Goal: Information Seeking & Learning: Check status

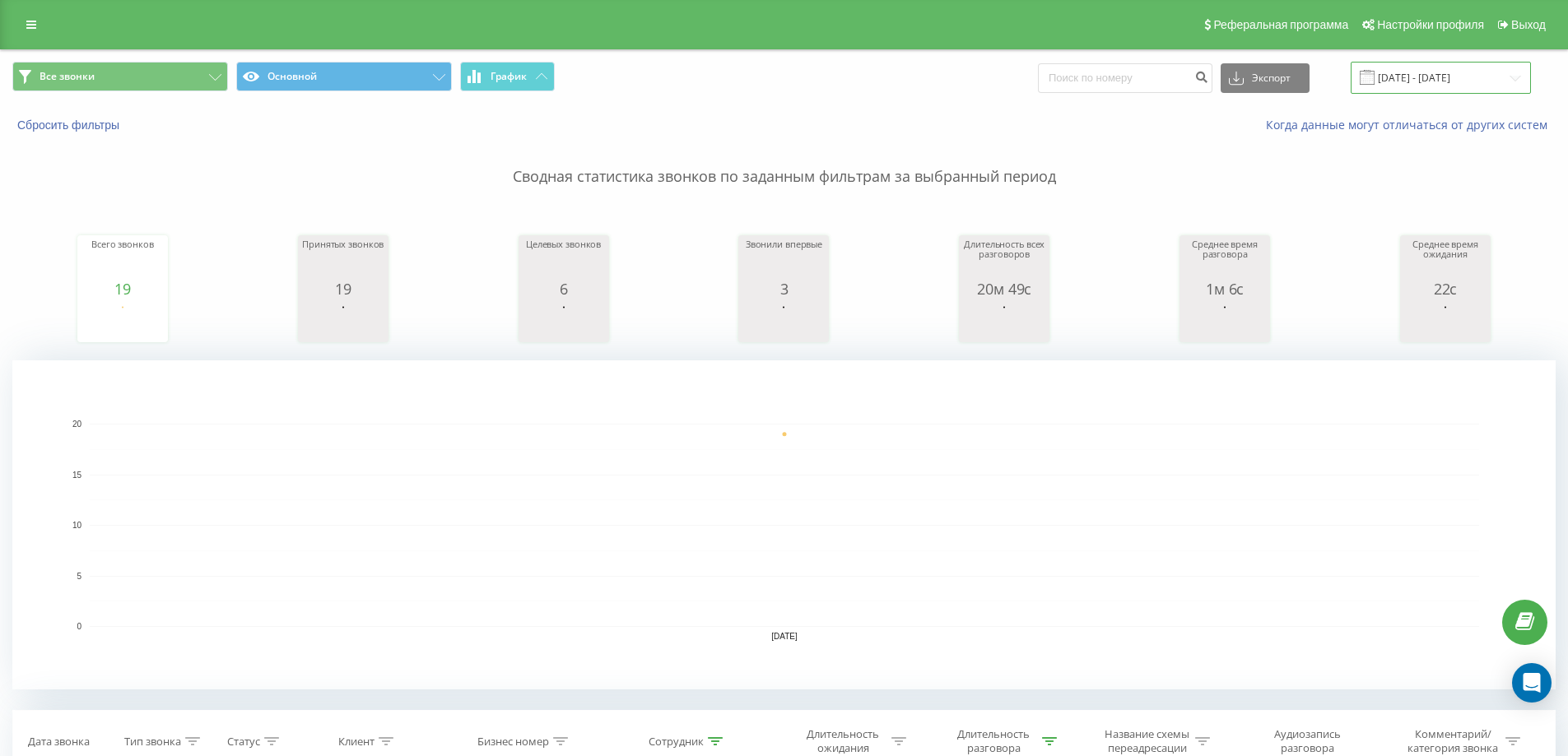
click at [1401, 69] on input "22.08.2025 - 22.08.2025" at bounding box center [1441, 78] width 180 height 32
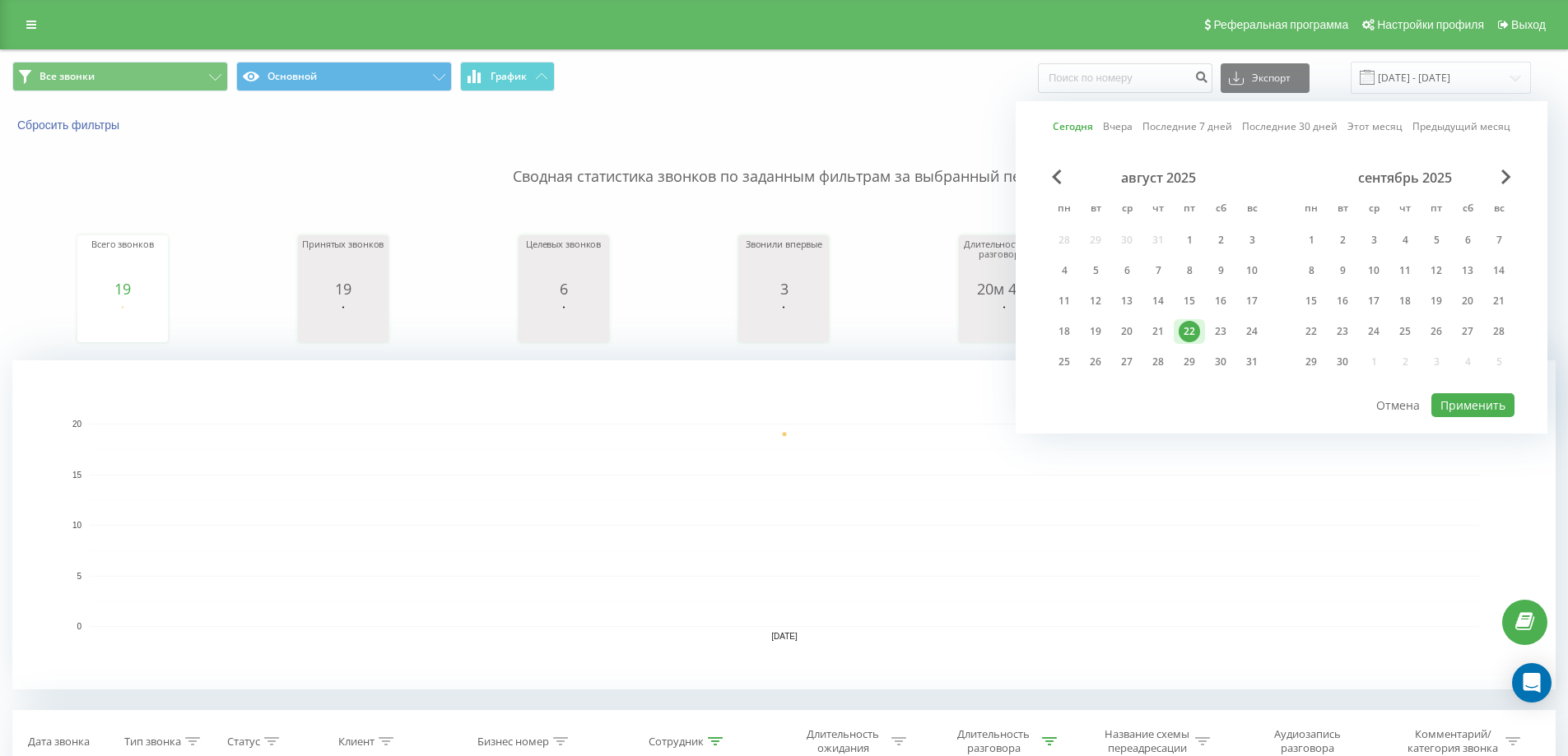
click at [1388, 128] on link "Этот месяц" at bounding box center [1374, 126] width 55 height 16
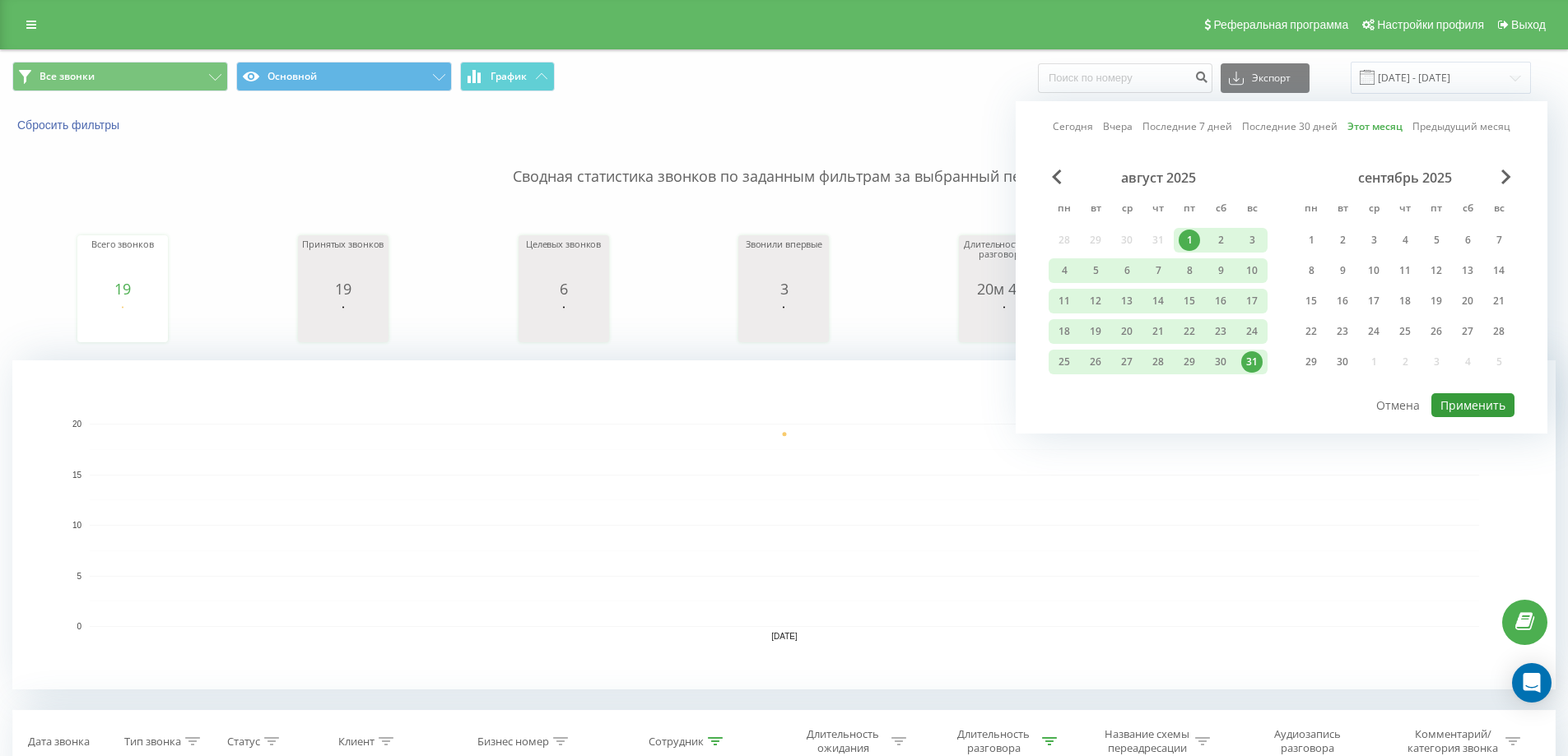
click at [1451, 402] on button "Применить" at bounding box center [1473, 405] width 83 height 24
type input "[DATE] - [DATE]"
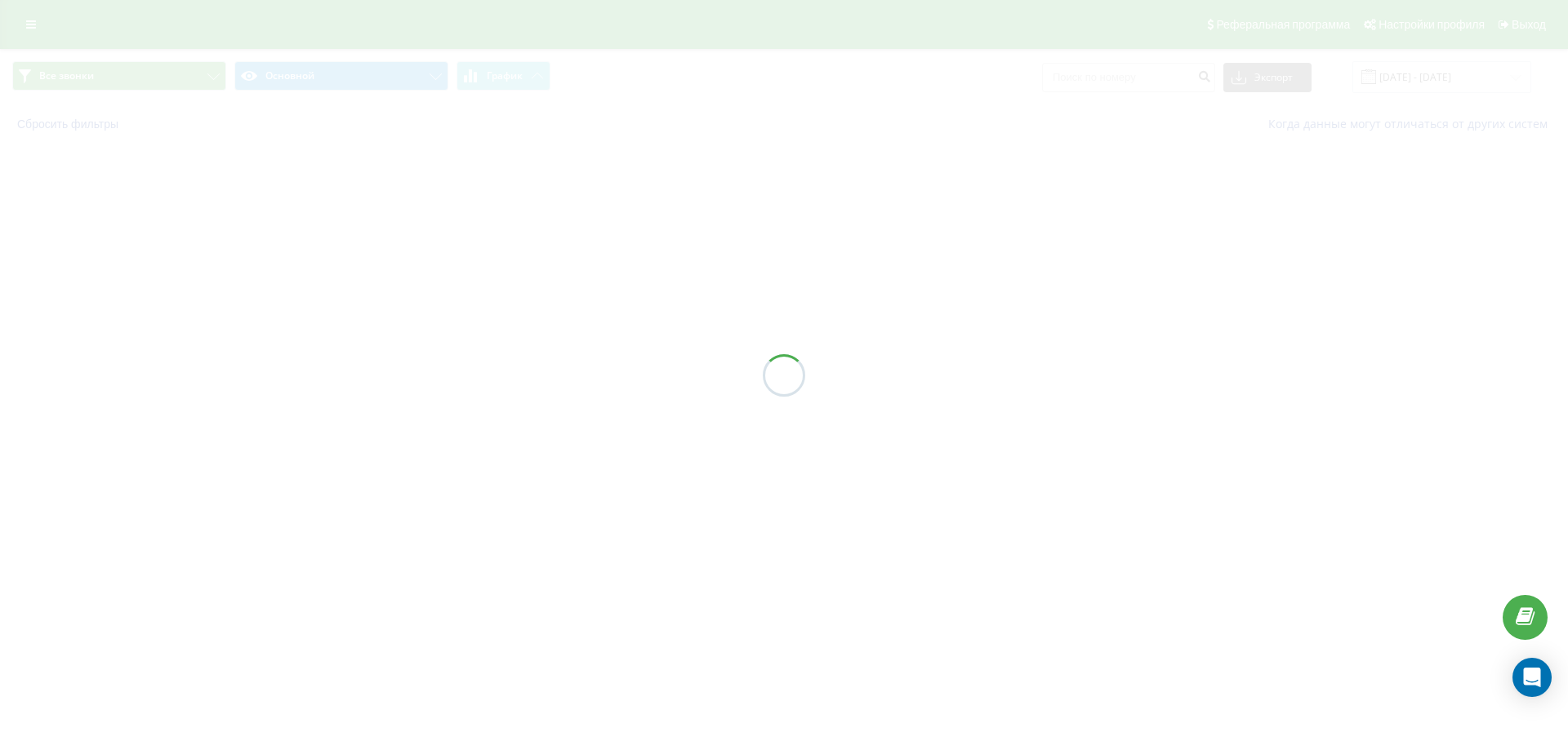
click at [772, 380] on div at bounding box center [784, 375] width 43 height 43
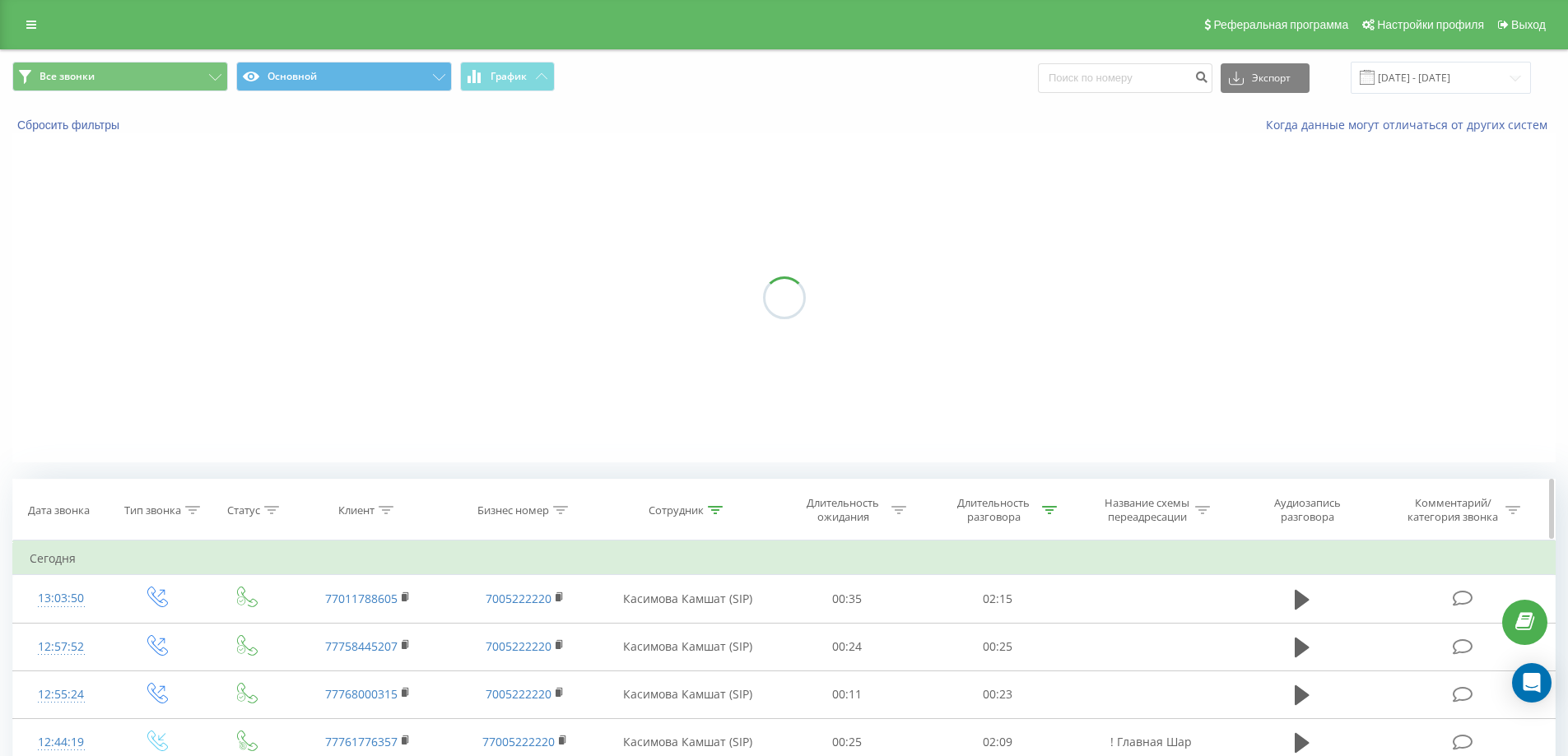
click at [705, 508] on div "Сотрудник" at bounding box center [685, 510] width 74 height 14
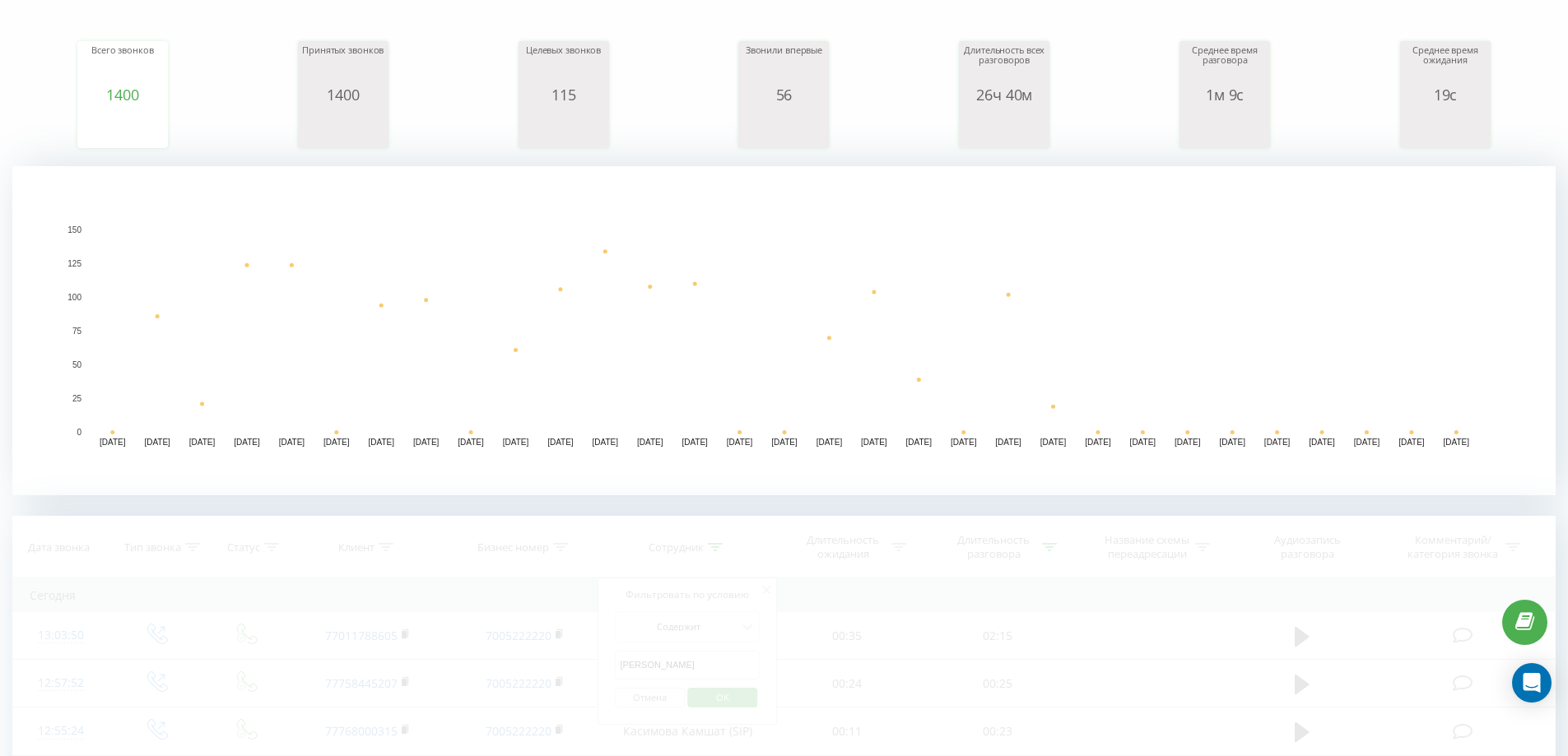
scroll to position [165, 0]
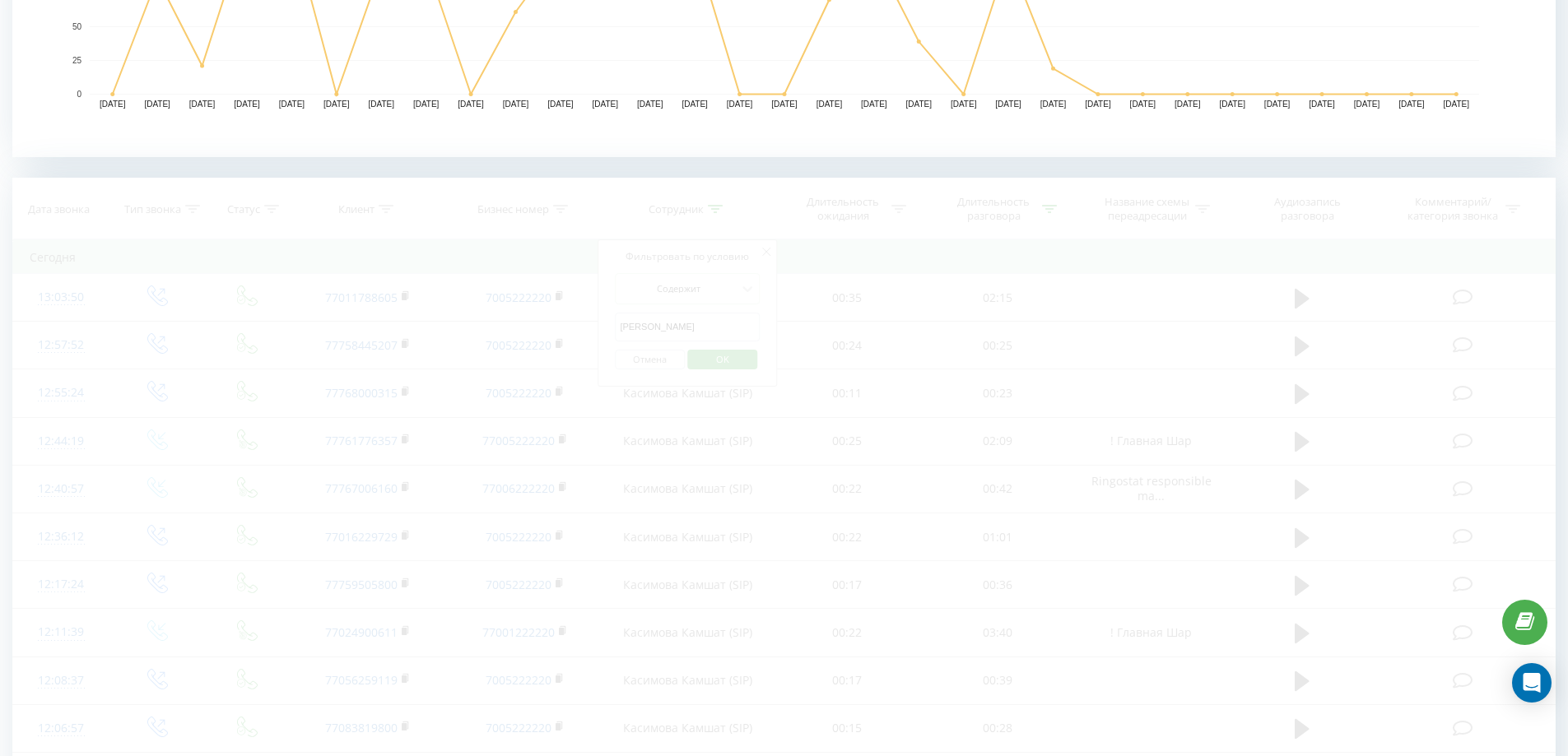
scroll to position [576, 0]
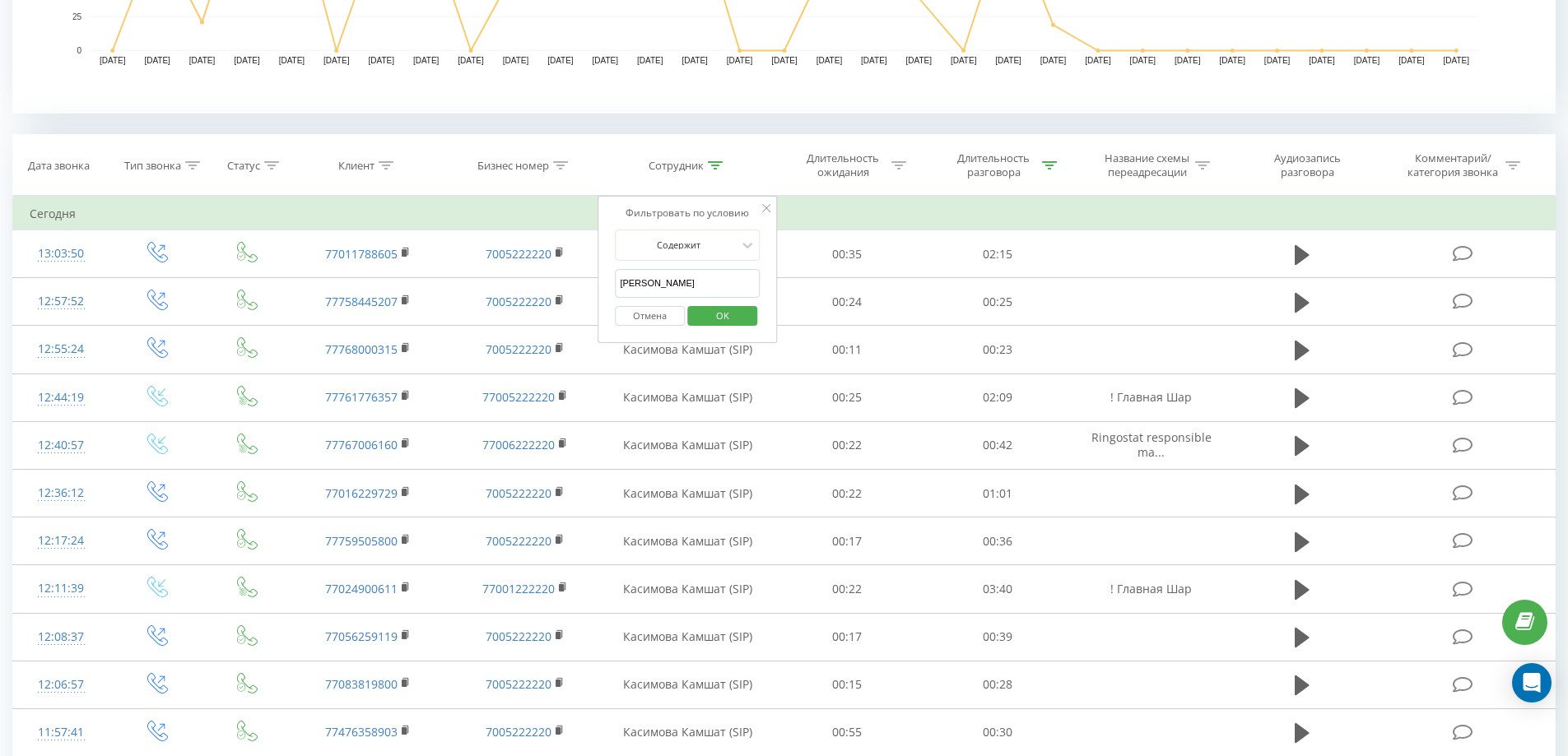
click at [712, 285] on input "[PERSON_NAME]" at bounding box center [687, 283] width 145 height 29
click at [711, 285] on input "[PERSON_NAME]" at bounding box center [687, 283] width 145 height 29
click at [733, 283] on input "text" at bounding box center [687, 283] width 145 height 29
click at [714, 309] on span "OK" at bounding box center [723, 315] width 46 height 26
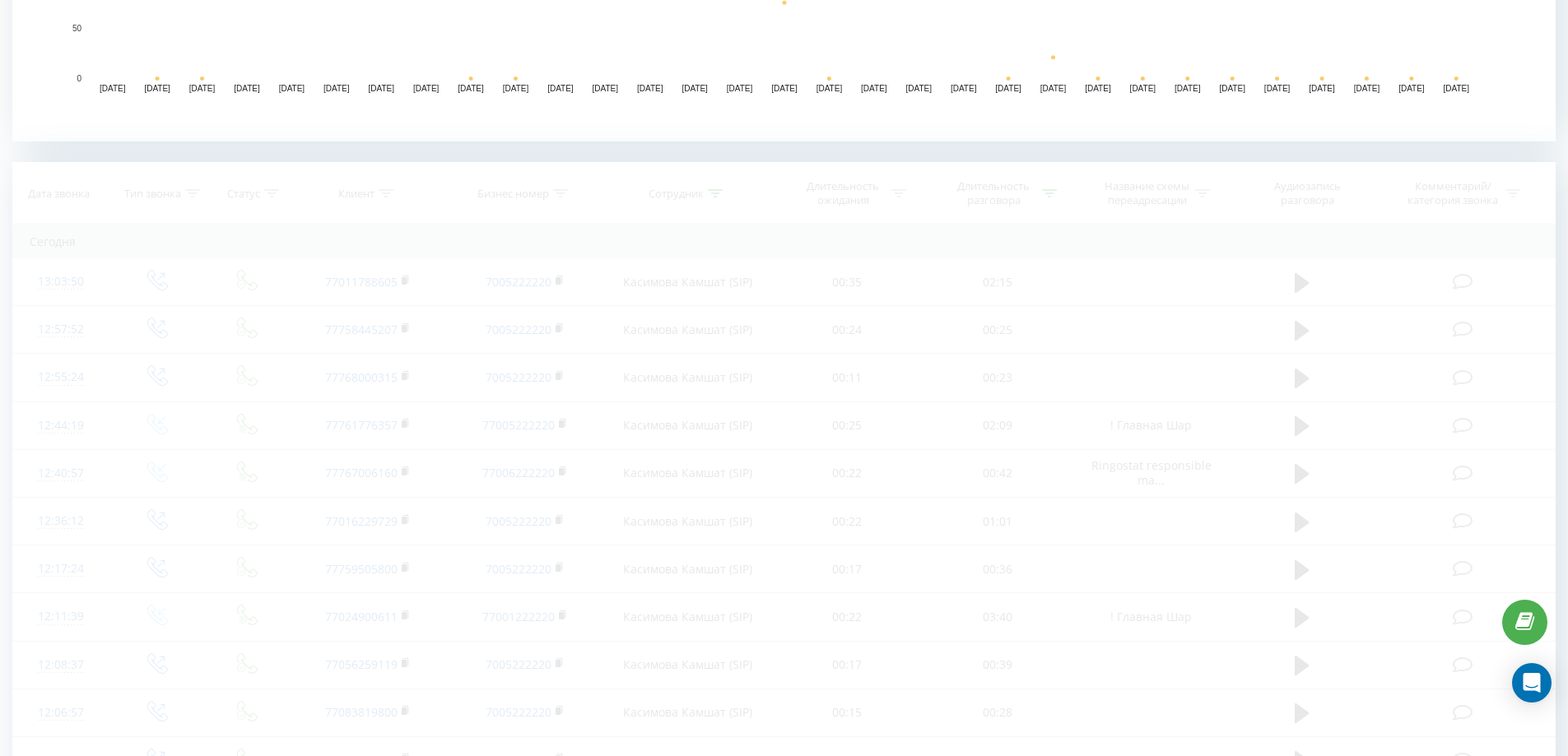
scroll to position [576, 0]
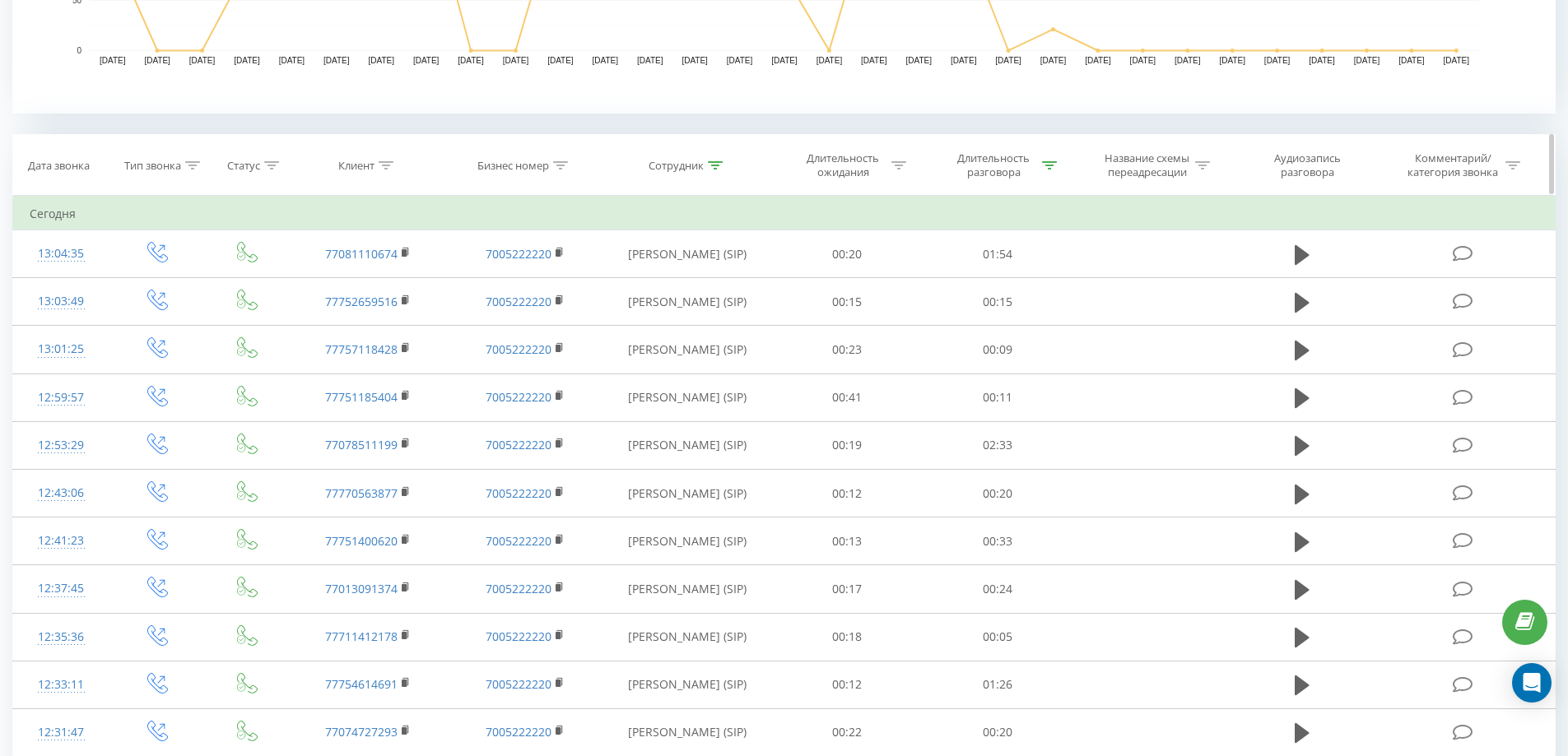
click at [704, 168] on div "Сотрудник" at bounding box center [685, 166] width 74 height 14
click at [692, 277] on input "мер" at bounding box center [687, 283] width 145 height 29
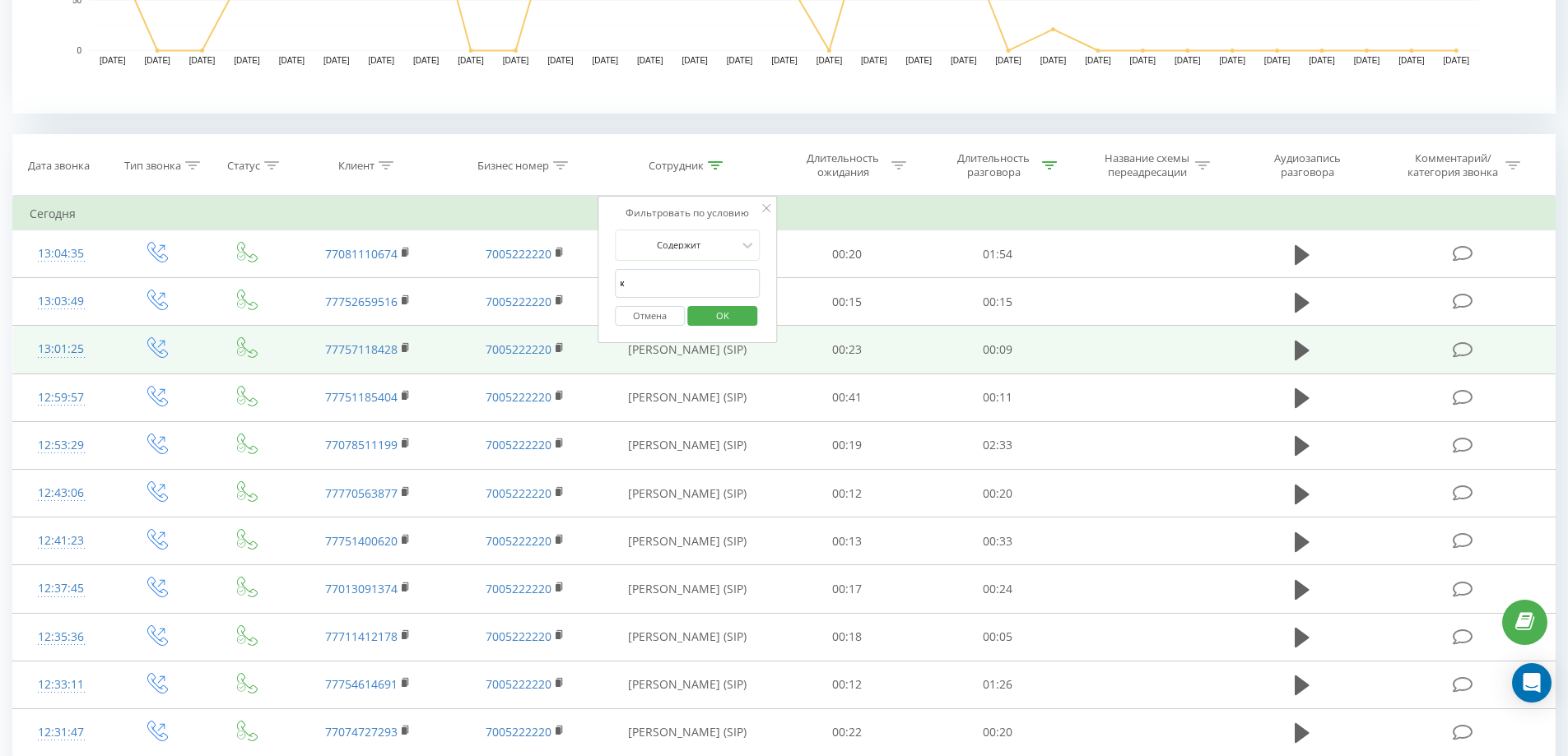
type input "[PERSON_NAME]"
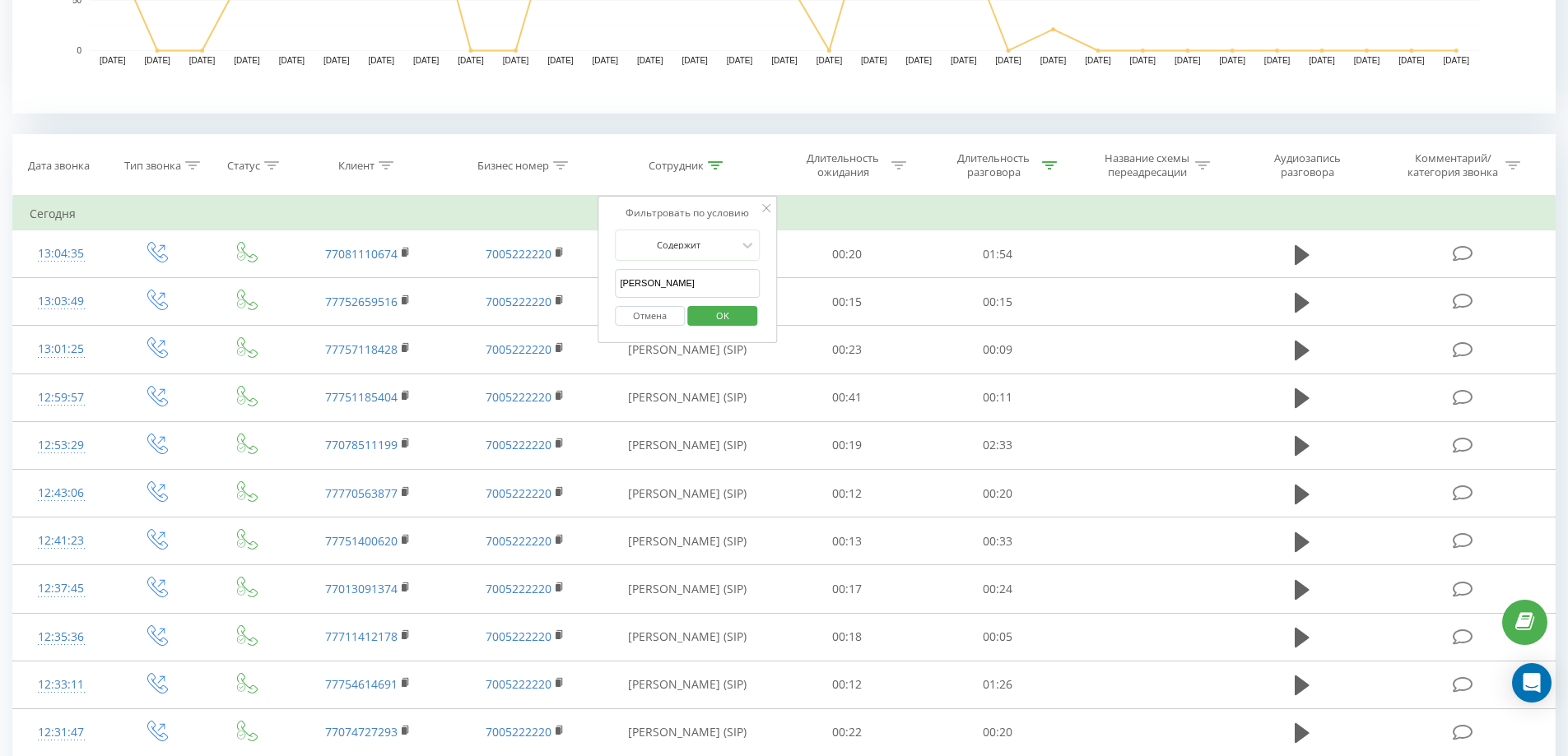
click at [696, 315] on button "OK" at bounding box center [722, 316] width 70 height 21
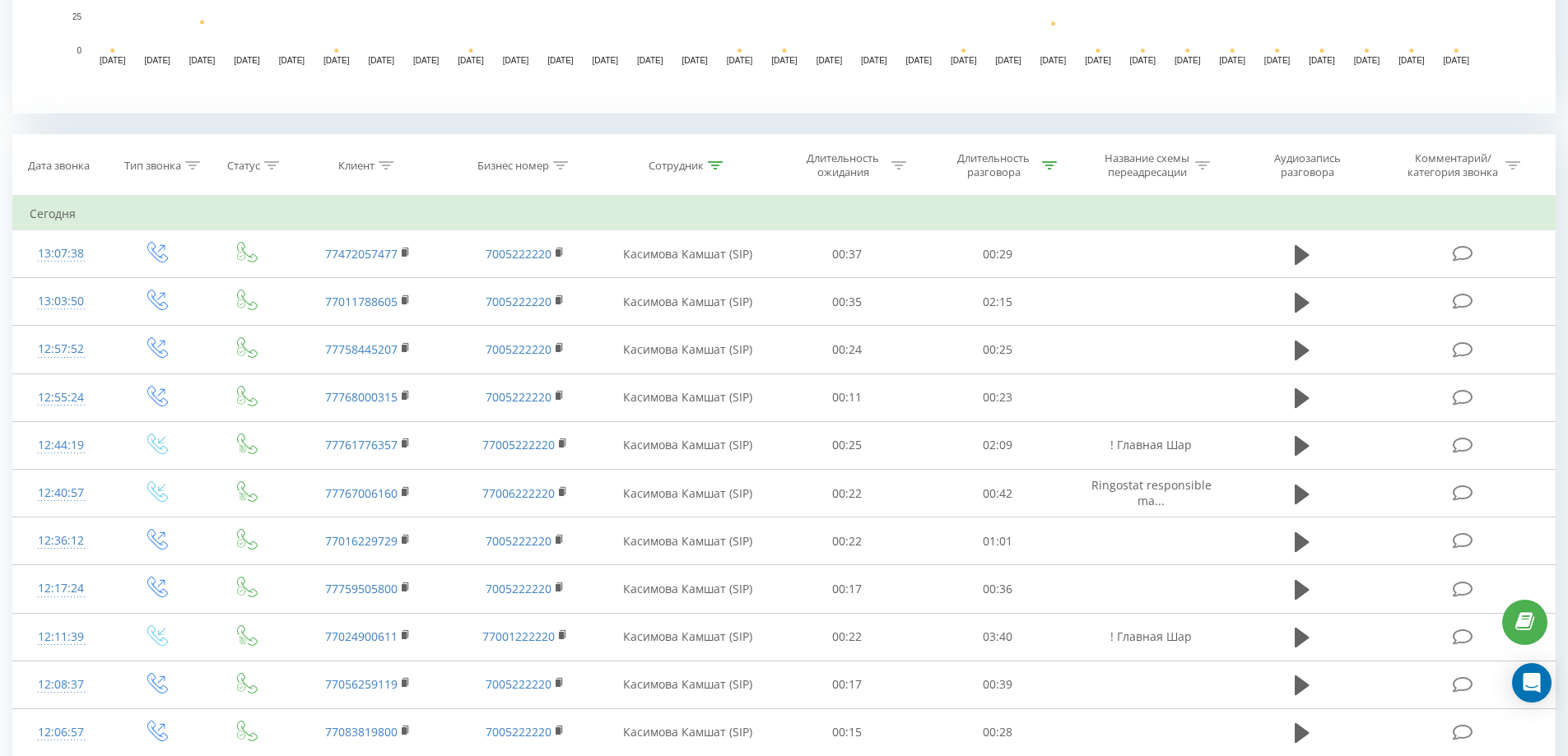
scroll to position [807, 0]
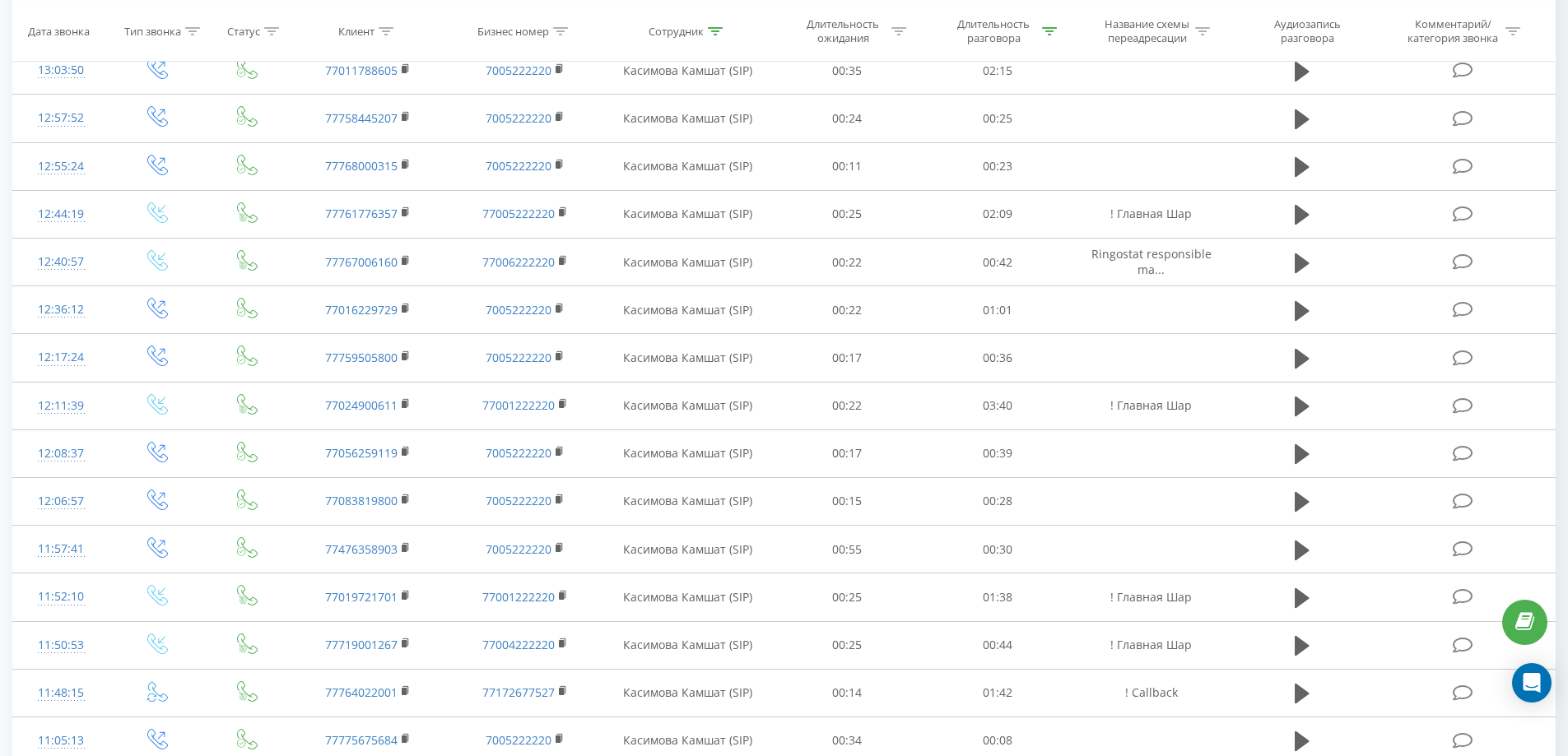
click at [0, 0] on div "77774007010 77774007010" at bounding box center [0, 0] width 0 height 0
click at [0, 0] on button at bounding box center [0, 0] width 0 height 0
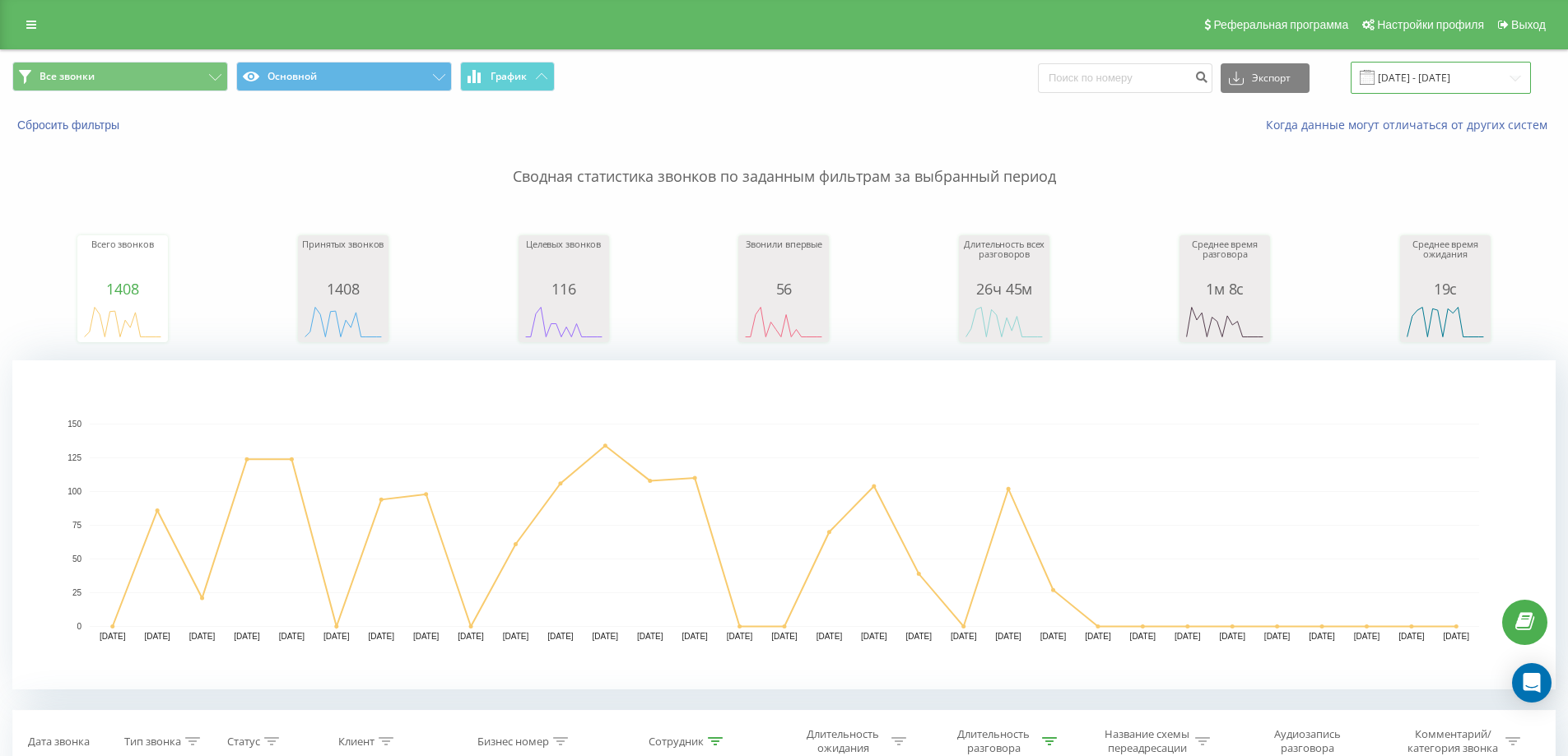
click at [1383, 69] on input "[DATE] - [DATE]" at bounding box center [1441, 78] width 180 height 32
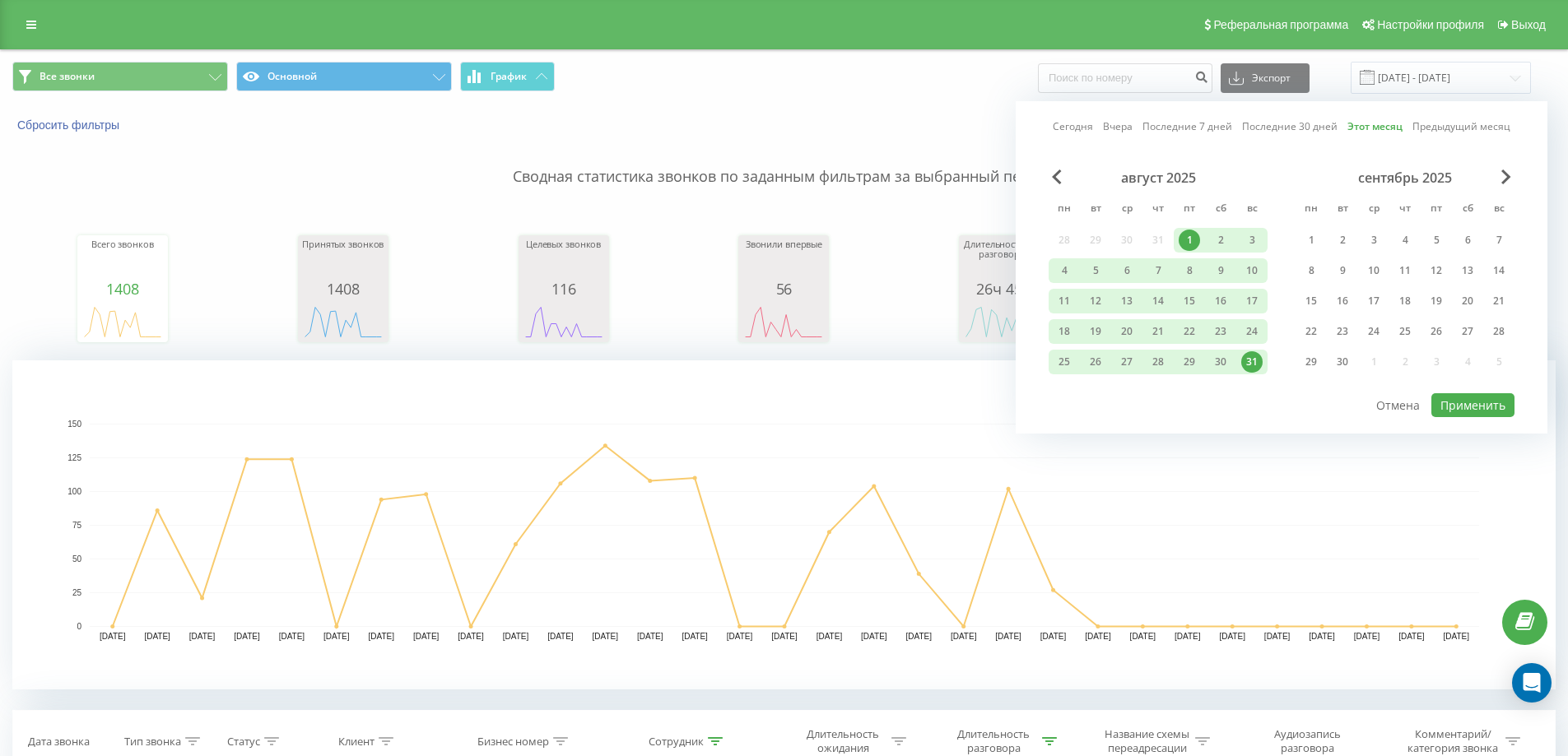
click at [1085, 123] on link "Сегодня" at bounding box center [1072, 126] width 41 height 16
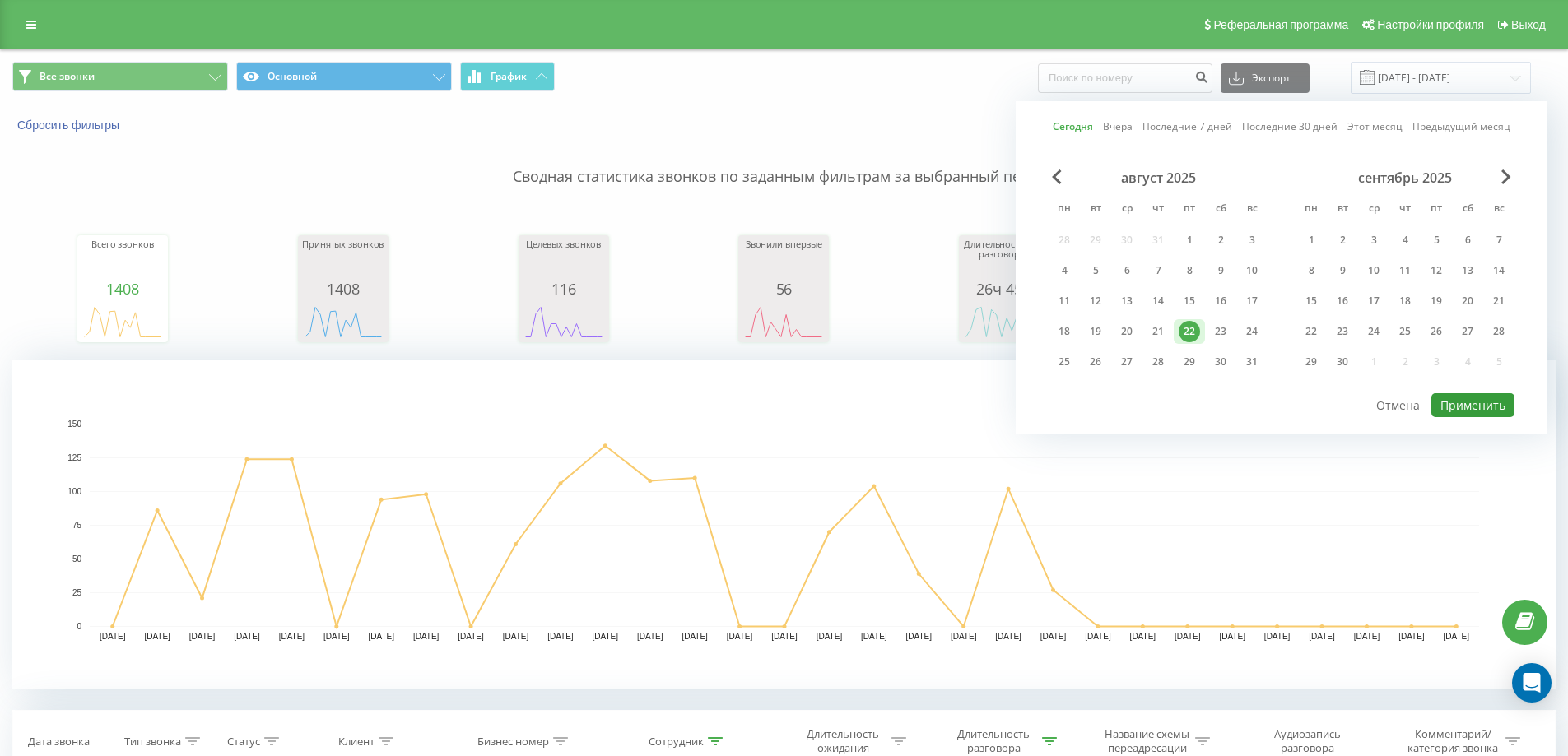
click at [1470, 402] on button "Применить" at bounding box center [1473, 405] width 83 height 24
type input "[DATE] - [DATE]"
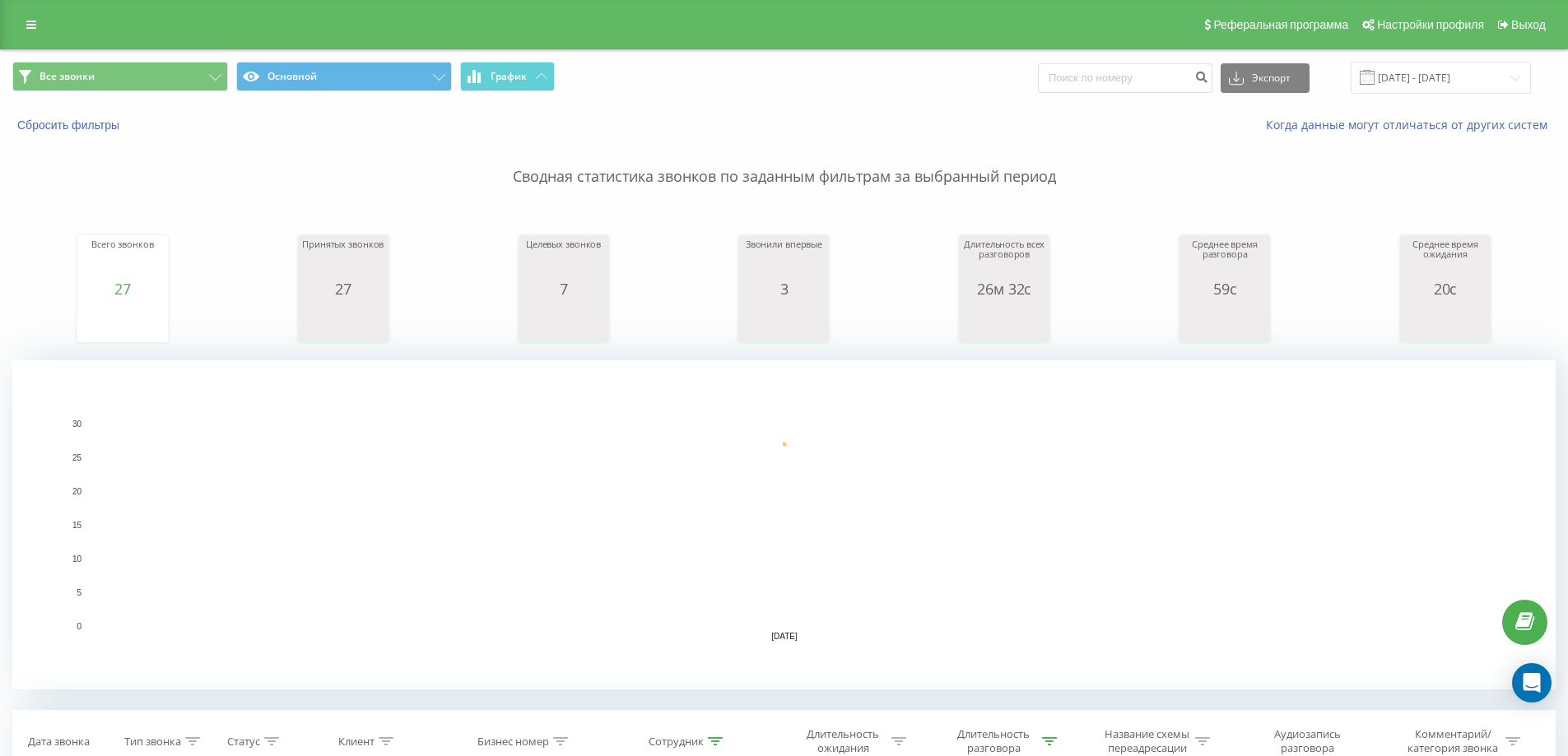
type input "7"
type input "77053"
